Goal: Task Accomplishment & Management: Use online tool/utility

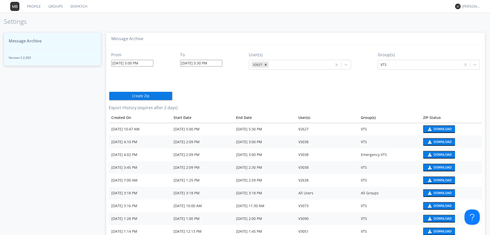
click at [82, 8] on link "Dispatch" at bounding box center [79, 6] width 25 height 13
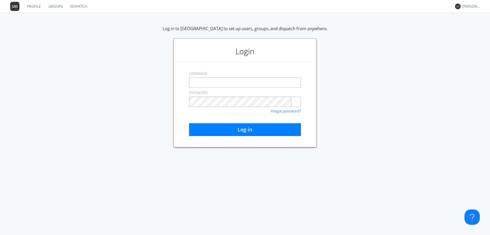
type input "[EMAIL_ADDRESS][DOMAIN_NAME]"
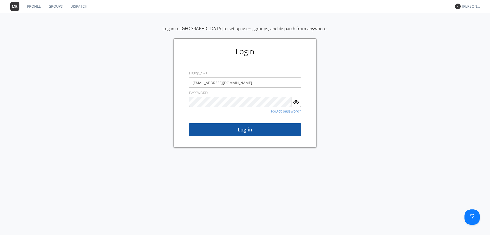
click at [239, 130] on button "Log in" at bounding box center [245, 129] width 112 height 13
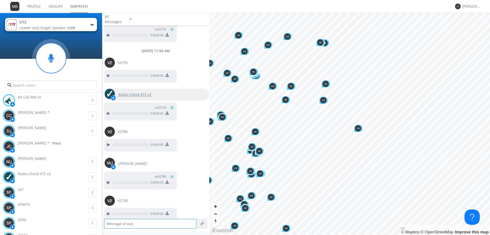
scroll to position [862, 0]
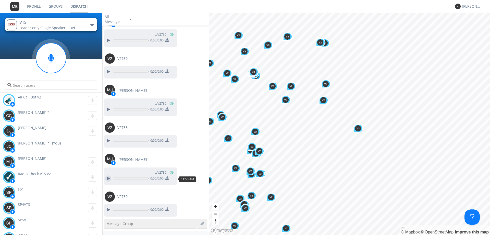
click at [108, 178] on div at bounding box center [108, 178] width 6 height 6
click at [108, 140] on div at bounding box center [108, 140] width 6 height 6
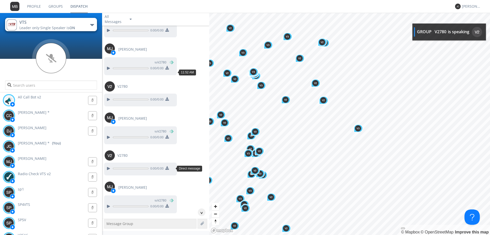
scroll to position [1069, 0]
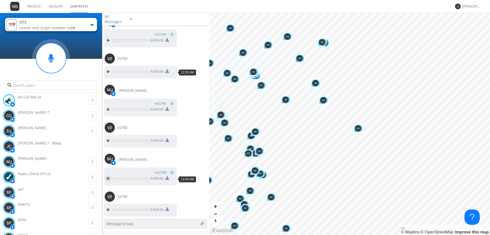
click at [106, 177] on div at bounding box center [108, 178] width 6 height 6
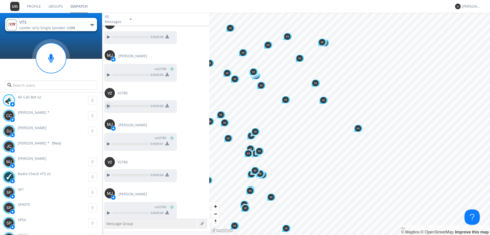
click at [107, 140] on div "[PERSON_NAME] to V2780 0:00 / 0:01" at bounding box center [155, 134] width 107 height 38
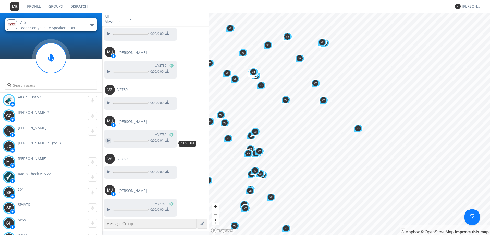
click at [108, 143] on div at bounding box center [108, 140] width 6 height 6
click at [109, 208] on div at bounding box center [108, 209] width 6 height 6
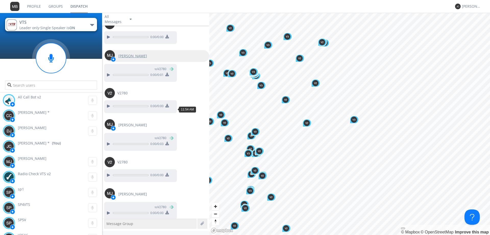
scroll to position [1175, 0]
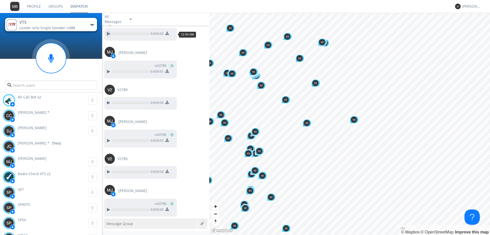
click at [108, 34] on div at bounding box center [108, 34] width 6 height 6
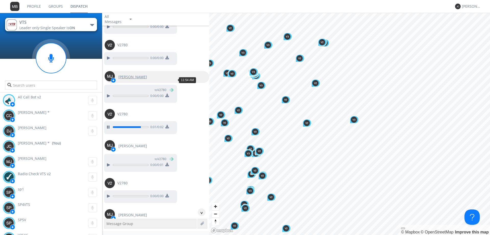
scroll to position [1073, 0]
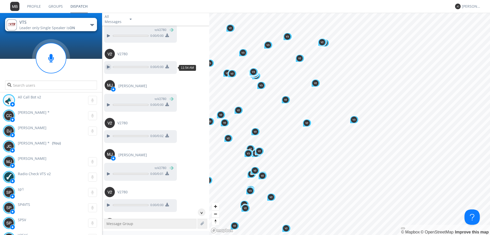
click at [109, 68] on div at bounding box center [108, 67] width 6 height 6
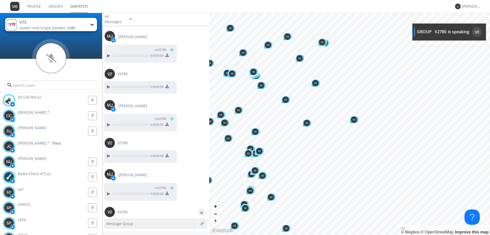
scroll to position [997, 0]
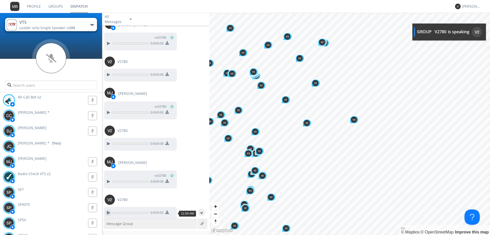
click at [109, 210] on div at bounding box center [108, 212] width 6 height 6
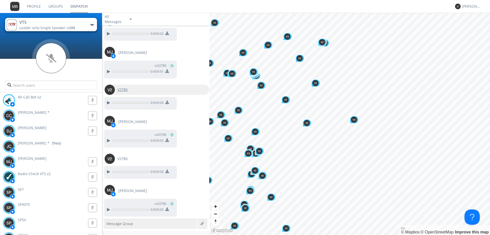
scroll to position [1207, 0]
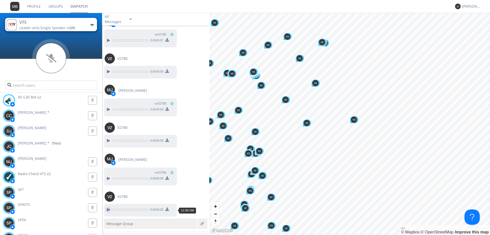
click at [109, 208] on div at bounding box center [108, 209] width 6 height 6
click at [109, 177] on div at bounding box center [108, 178] width 6 height 6
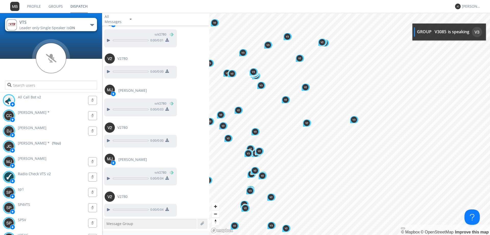
scroll to position [1238, 0]
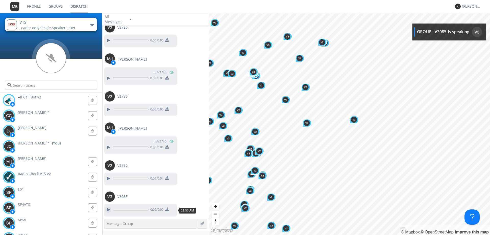
click at [108, 208] on div at bounding box center [108, 209] width 6 height 6
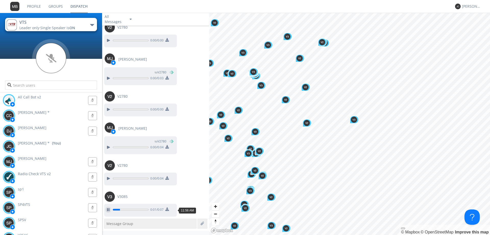
click at [108, 210] on div at bounding box center [108, 209] width 6 height 6
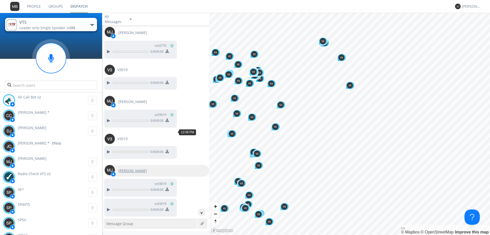
scroll to position [1687, 0]
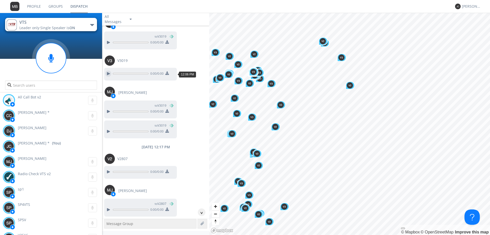
click at [109, 72] on div at bounding box center [108, 73] width 6 height 6
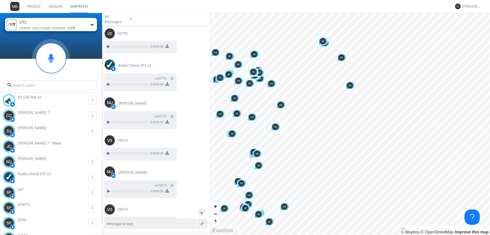
scroll to position [1534, 0]
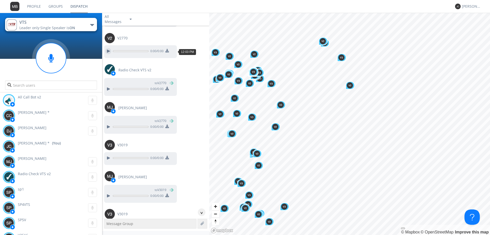
click at [110, 51] on div at bounding box center [108, 51] width 6 height 6
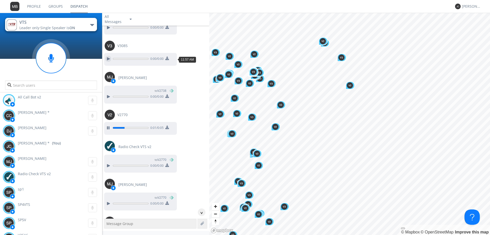
click at [109, 59] on div at bounding box center [108, 59] width 6 height 6
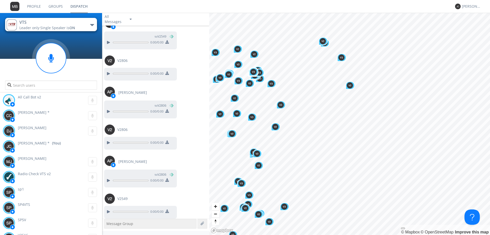
scroll to position [3017, 0]
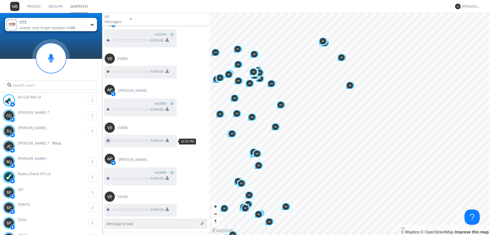
click at [106, 139] on div at bounding box center [108, 140] width 6 height 6
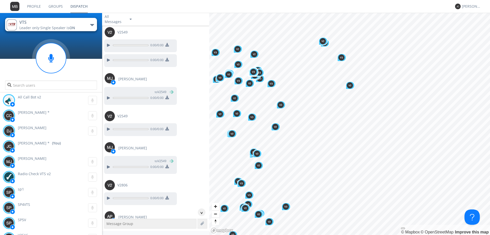
scroll to position [2889, 0]
click at [109, 59] on div at bounding box center [108, 61] width 6 height 6
